Goal: Task Accomplishment & Management: Use online tool/utility

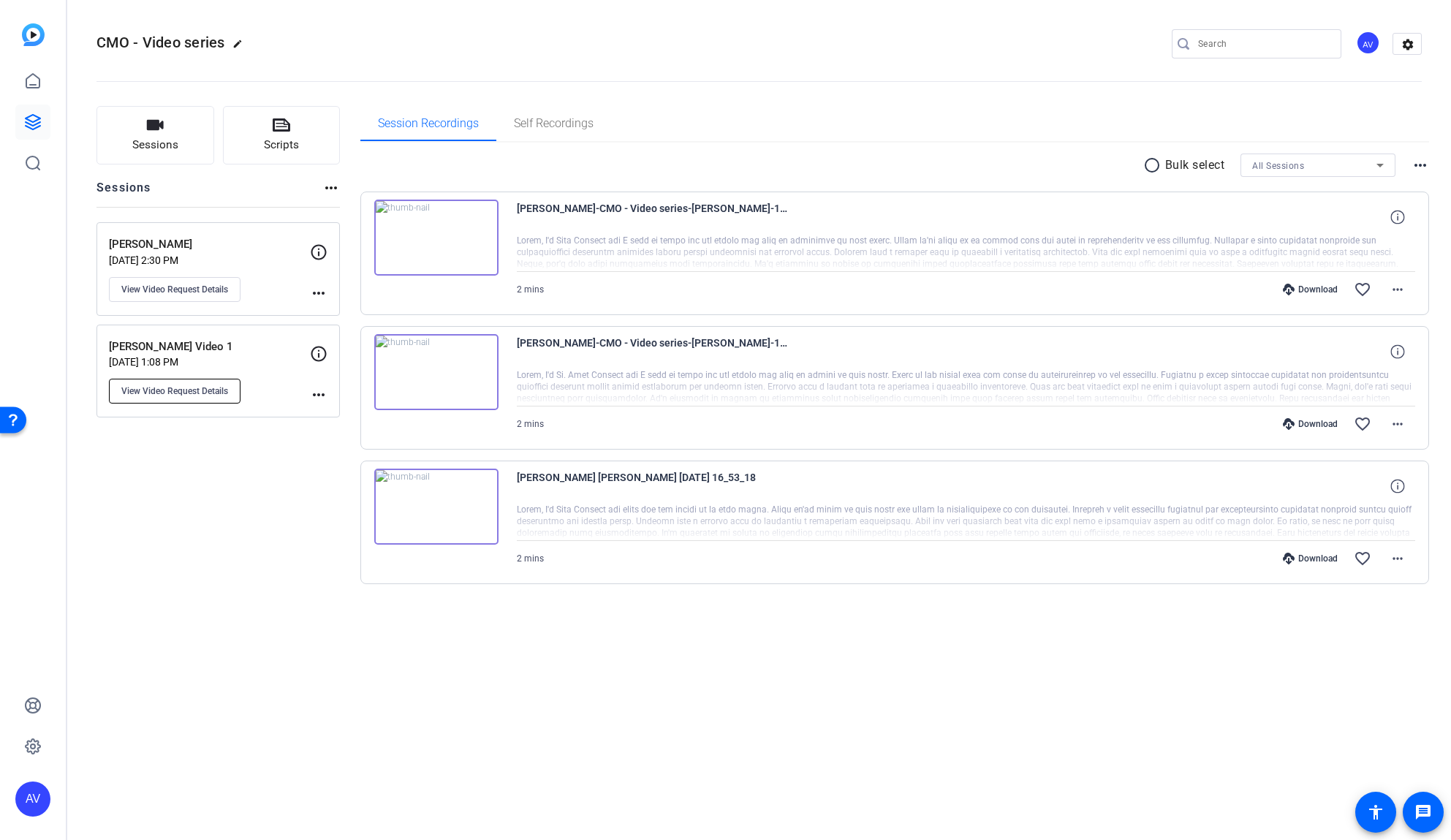
click at [186, 385] on span "View Video Request Details" at bounding box center [174, 390] width 107 height 12
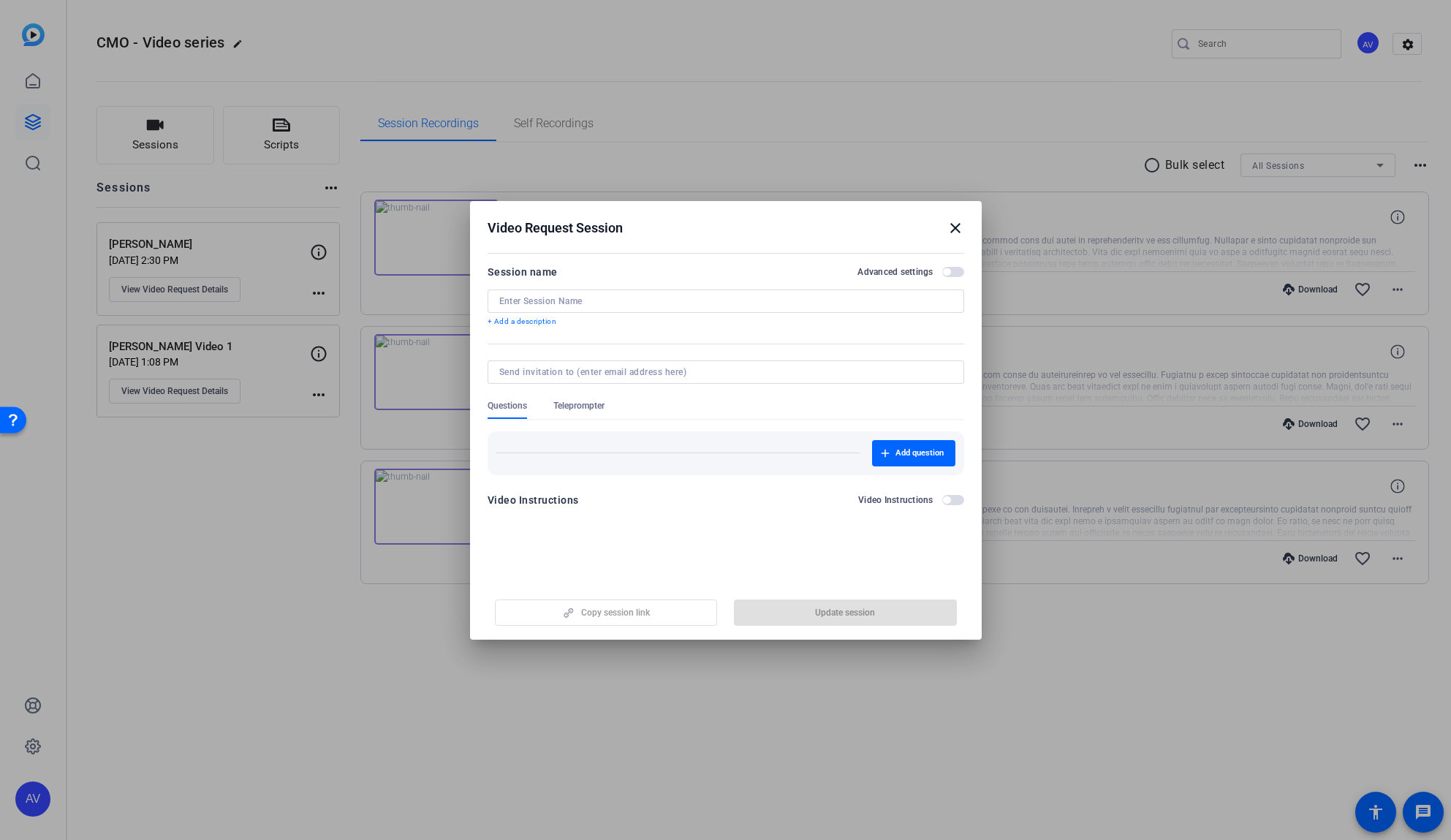
type input "[PERSON_NAME] Video 1"
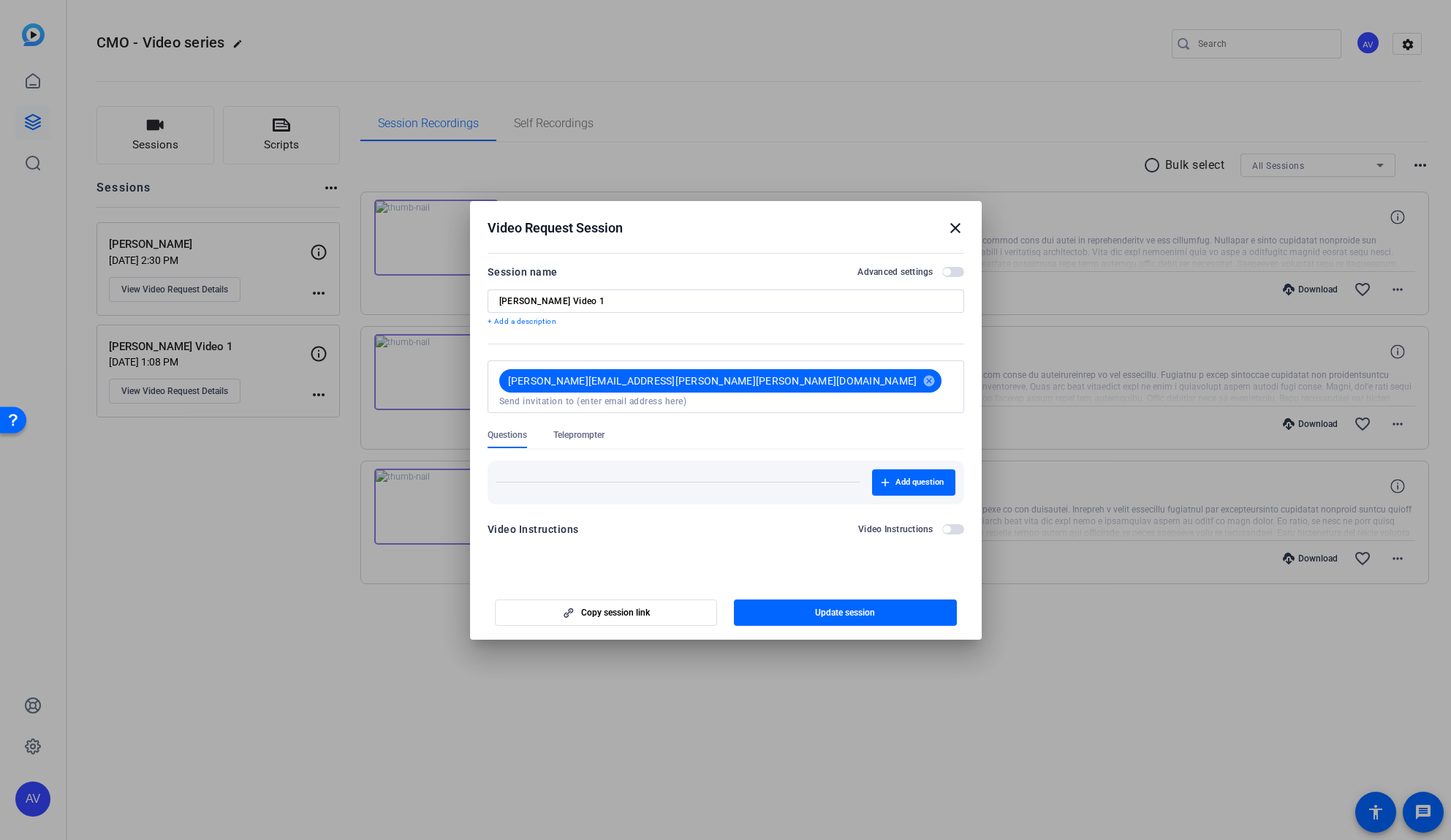
click at [593, 429] on span "Teleprompter" at bounding box center [579, 434] width 51 height 12
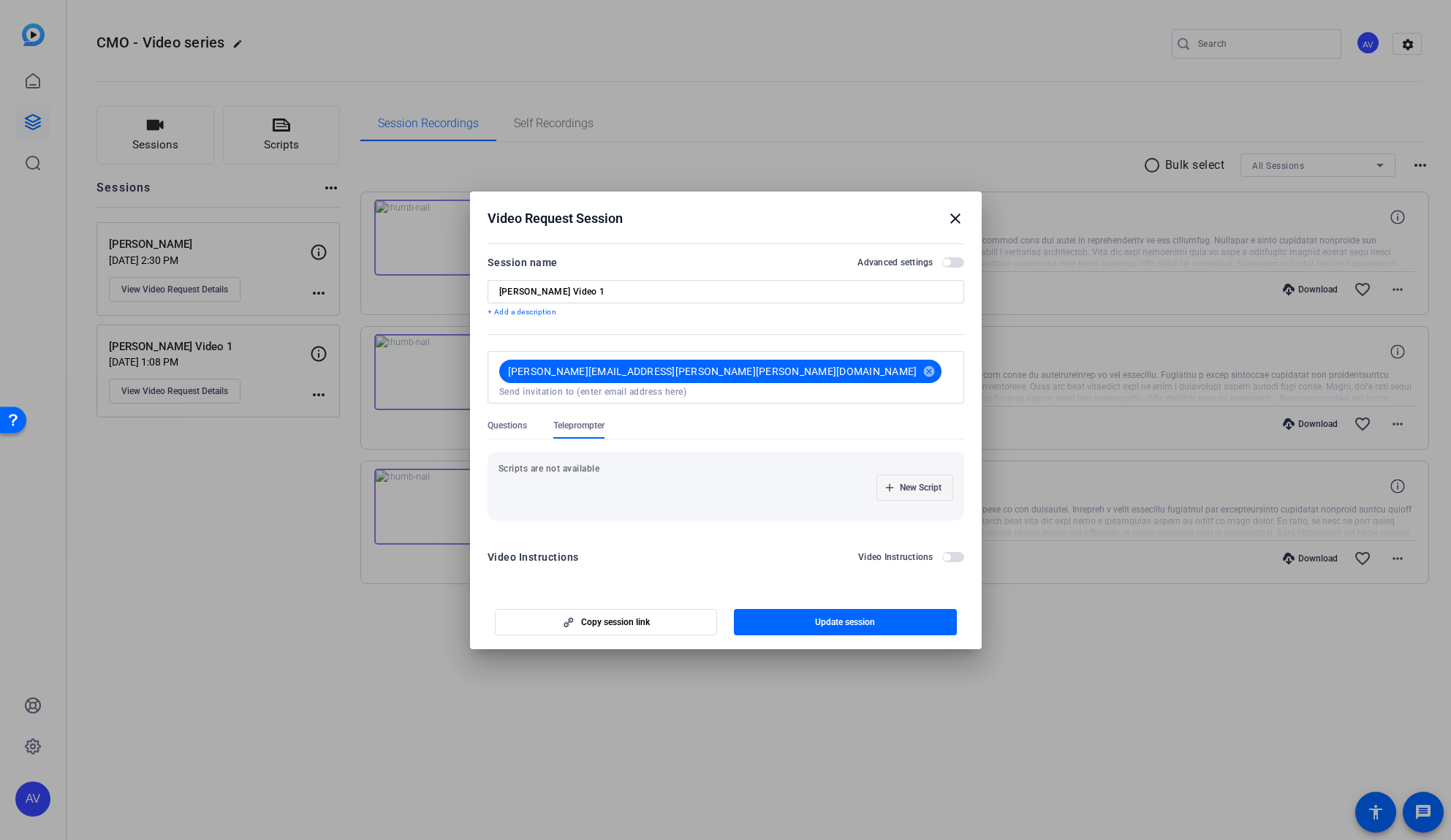
click at [918, 482] on span "New Script" at bounding box center [921, 487] width 42 height 12
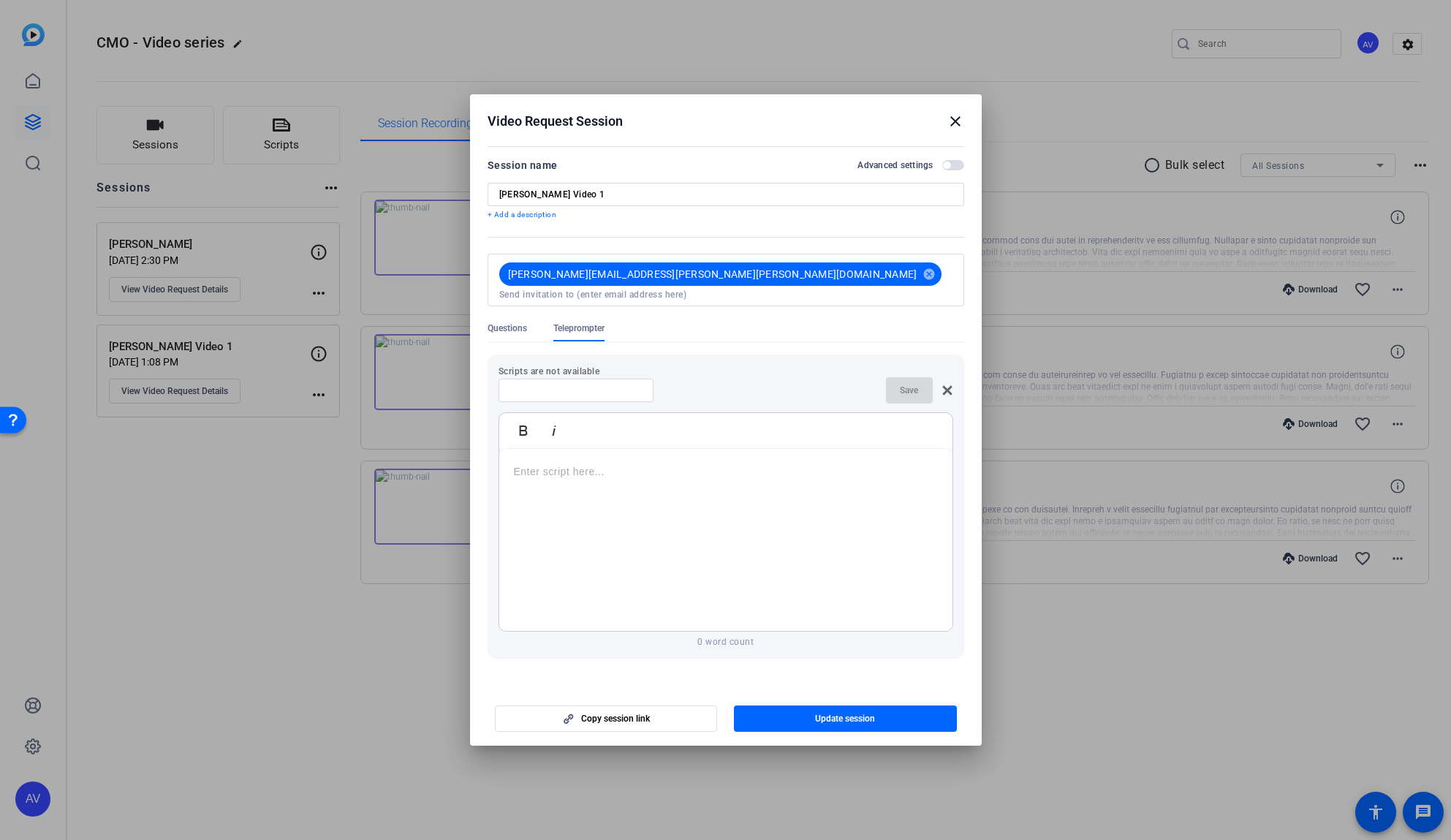
click at [538, 463] on p at bounding box center [726, 471] width 424 height 16
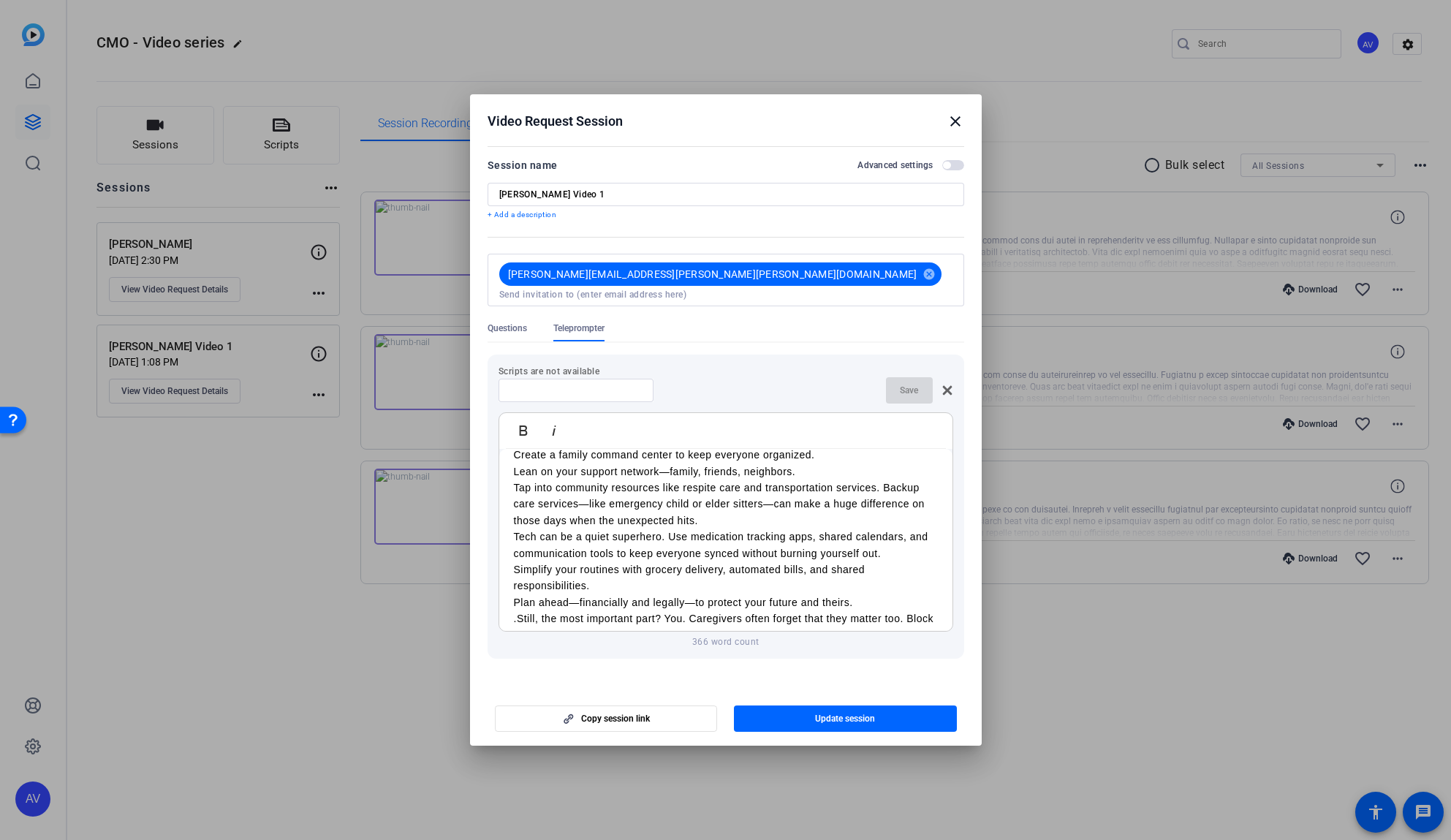
scroll to position [353, 0]
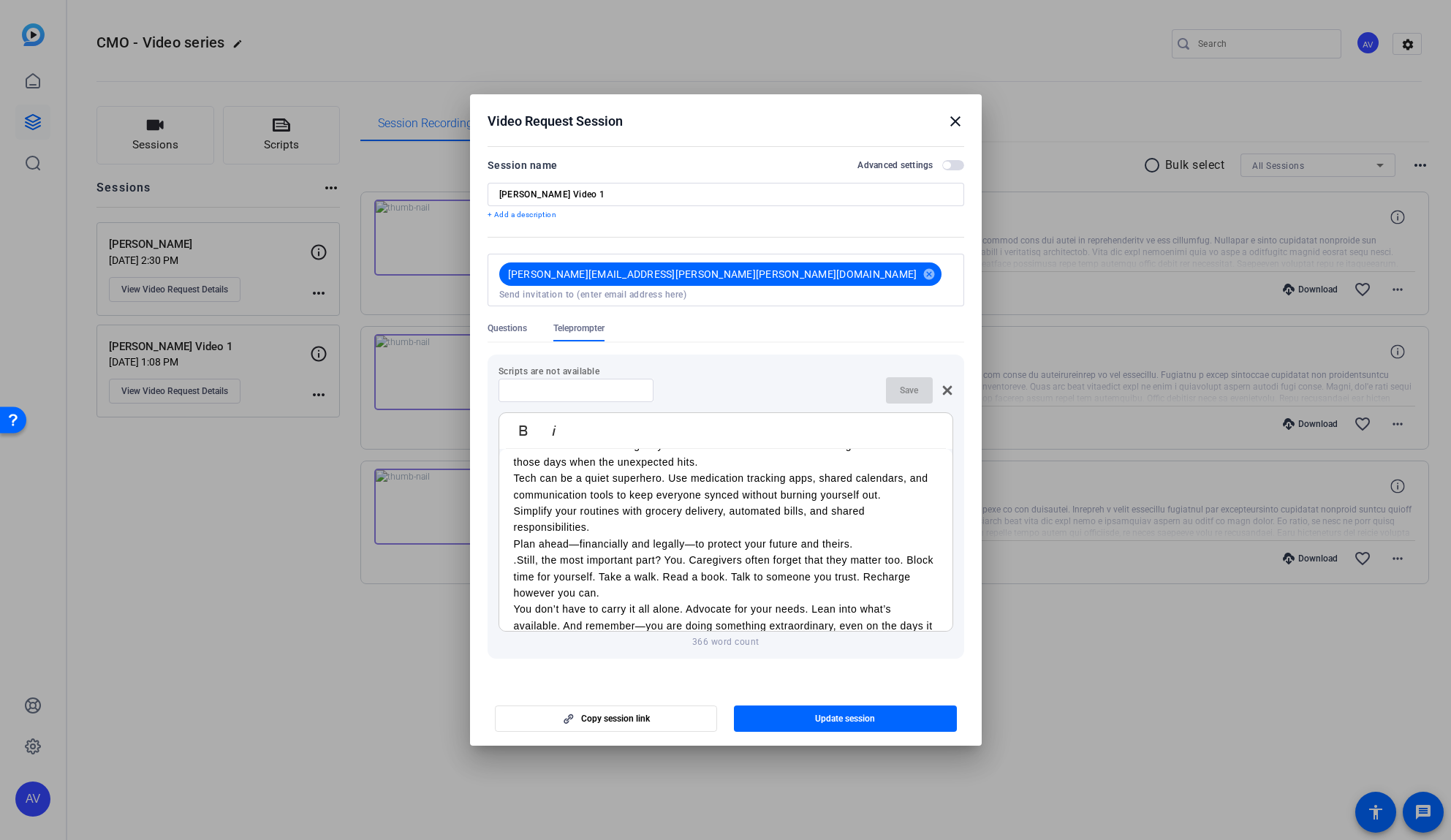
click at [517, 552] on p ".Still, the most important part? You. Caregivers often forget that they matter …" at bounding box center [726, 576] width 424 height 49
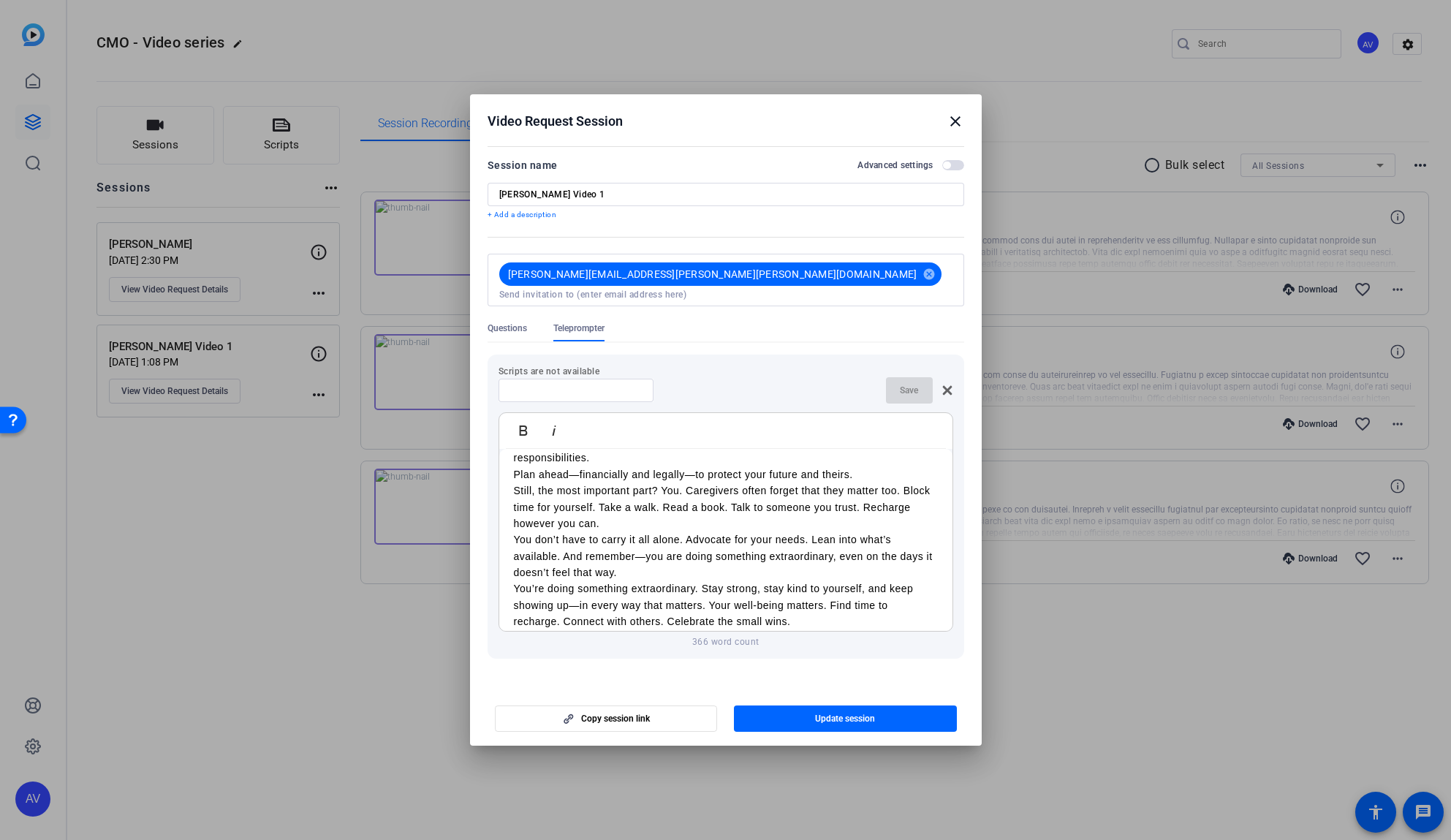
scroll to position [436, 0]
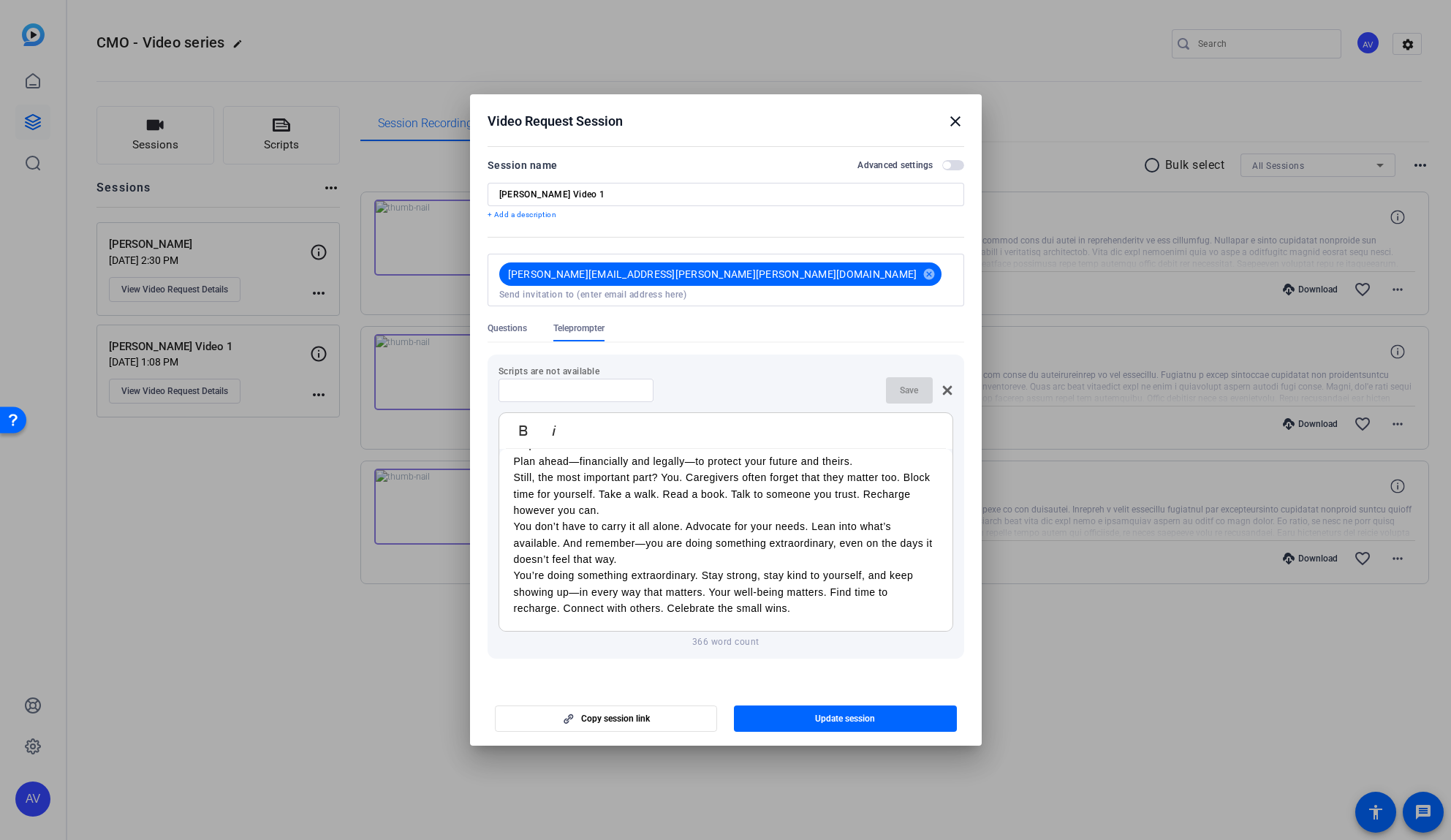
click at [524, 379] on div at bounding box center [576, 390] width 131 height 23
type input "Script"
click at [902, 384] on span "Save" at bounding box center [909, 390] width 18 height 12
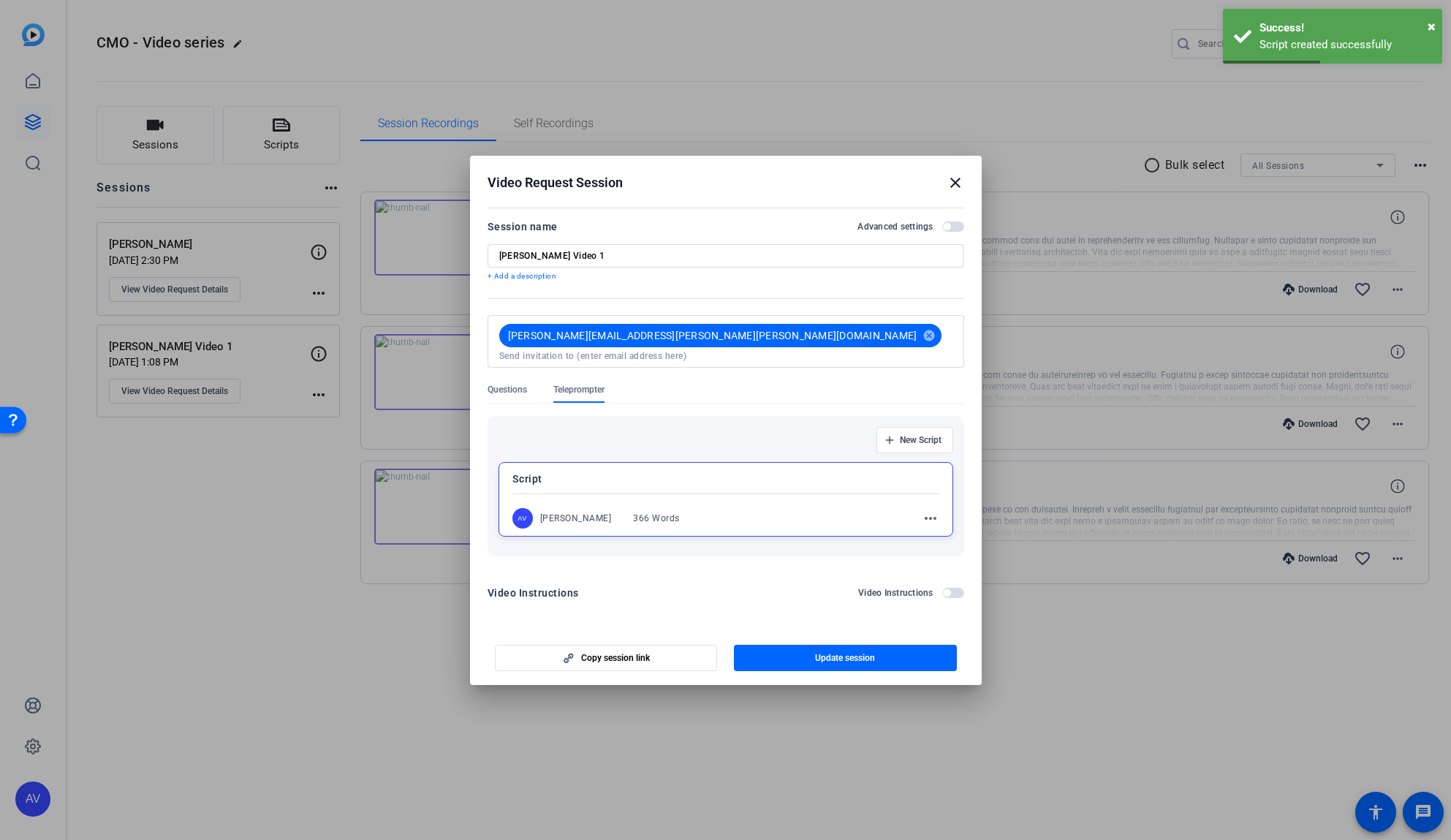
click at [578, 513] on div "[PERSON_NAME]" at bounding box center [576, 518] width 71 height 12
click at [730, 508] on div "AV [PERSON_NAME] 366 Words more_horiz" at bounding box center [726, 518] width 428 height 21
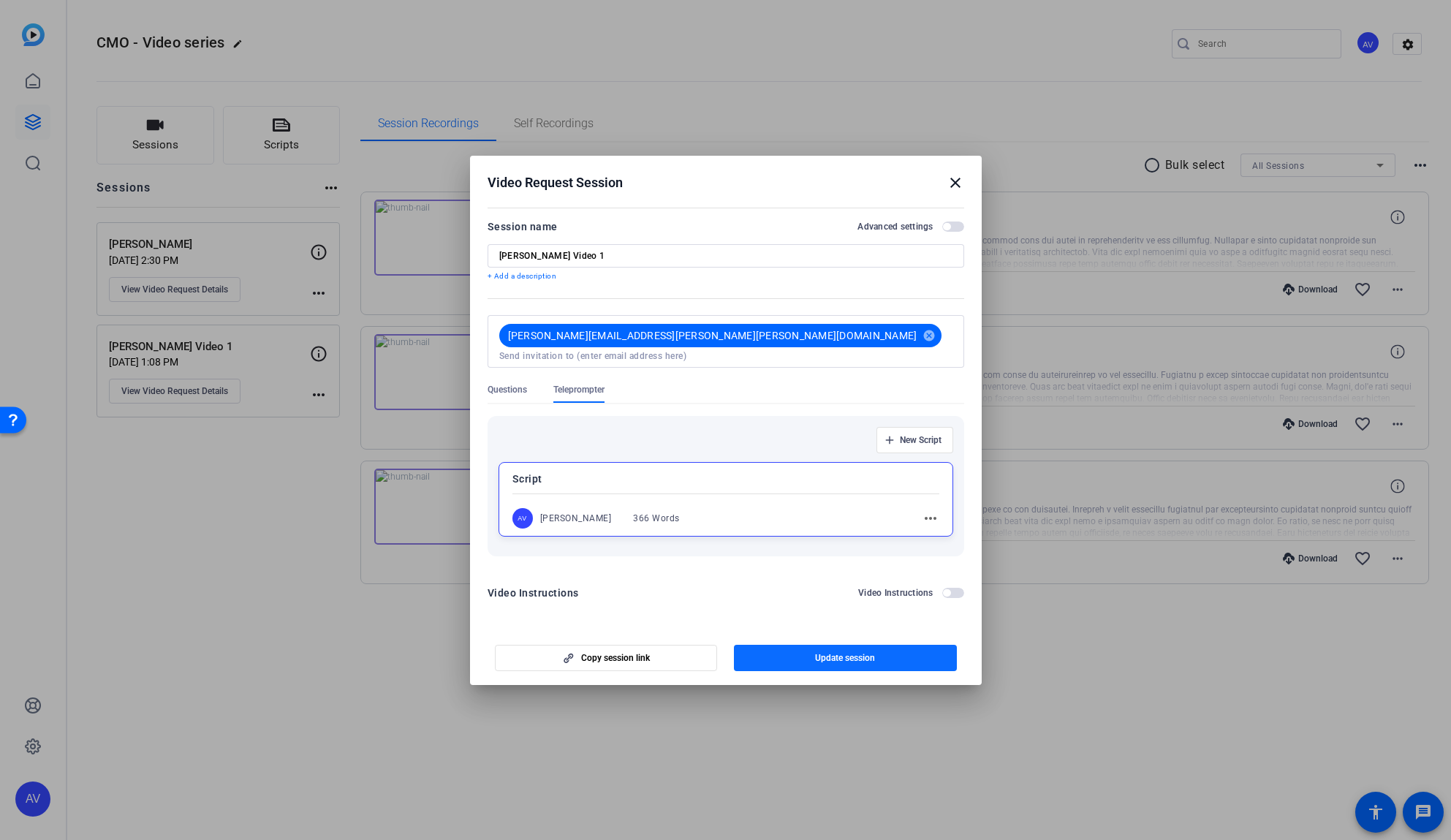
click at [820, 652] on span "Update session" at bounding box center [845, 657] width 60 height 12
click at [954, 190] on mat-icon "close" at bounding box center [955, 182] width 18 height 18
